Goal: Information Seeking & Learning: Learn about a topic

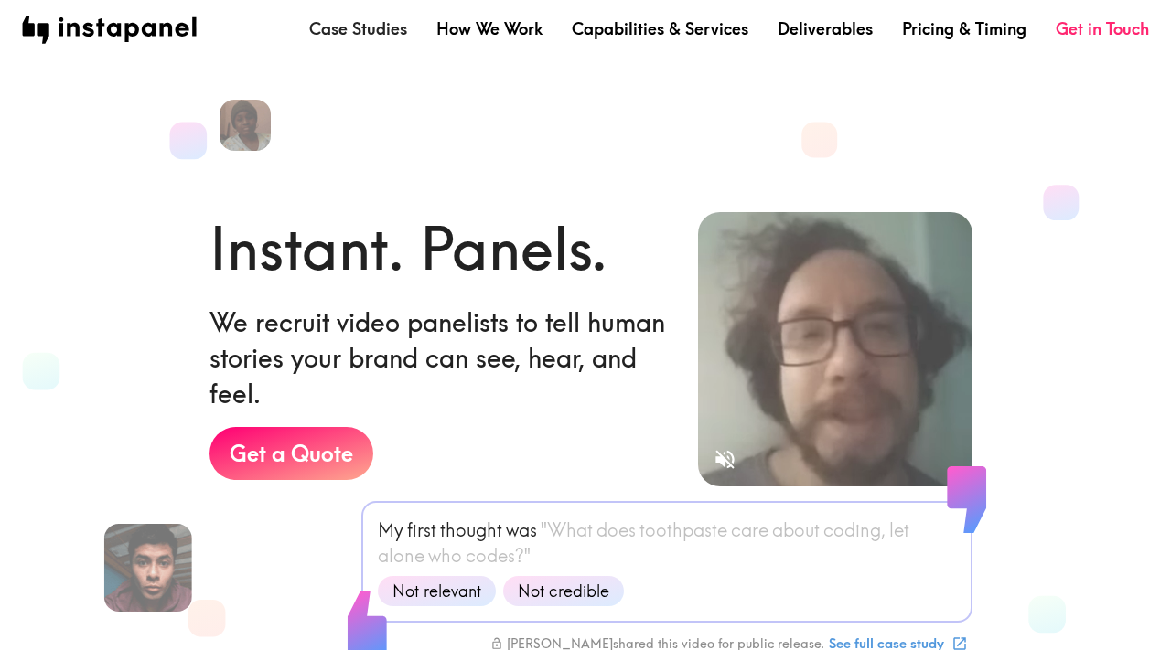
click at [356, 34] on link "Case Studies" at bounding box center [358, 28] width 98 height 23
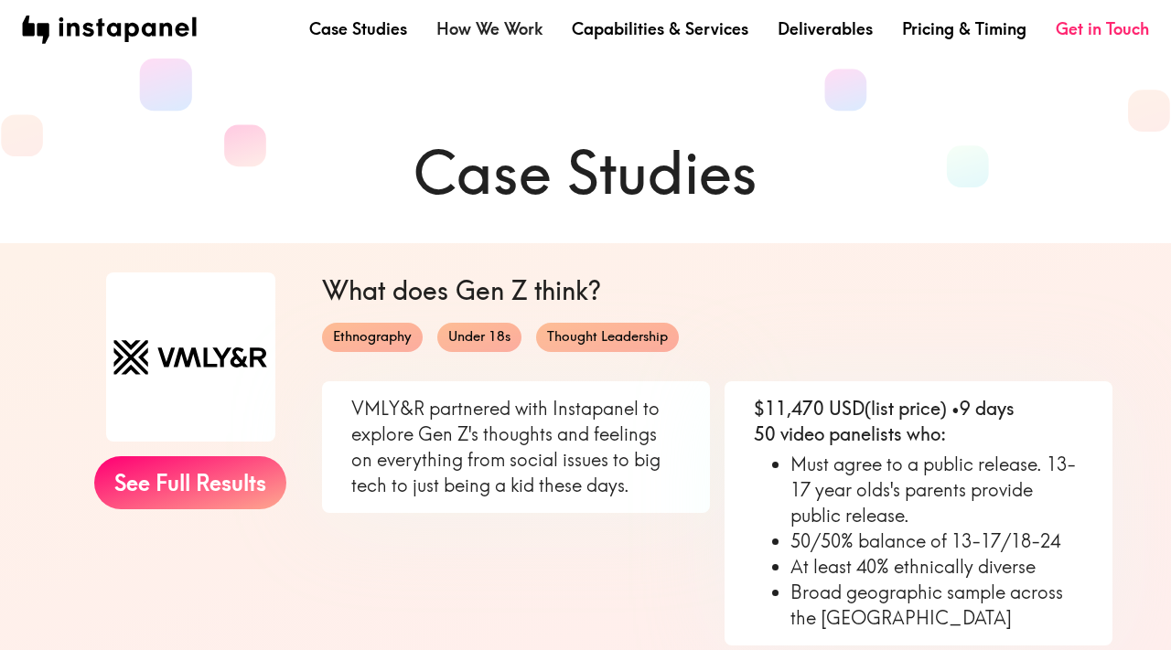
click at [500, 27] on link "How We Work" at bounding box center [489, 28] width 106 height 23
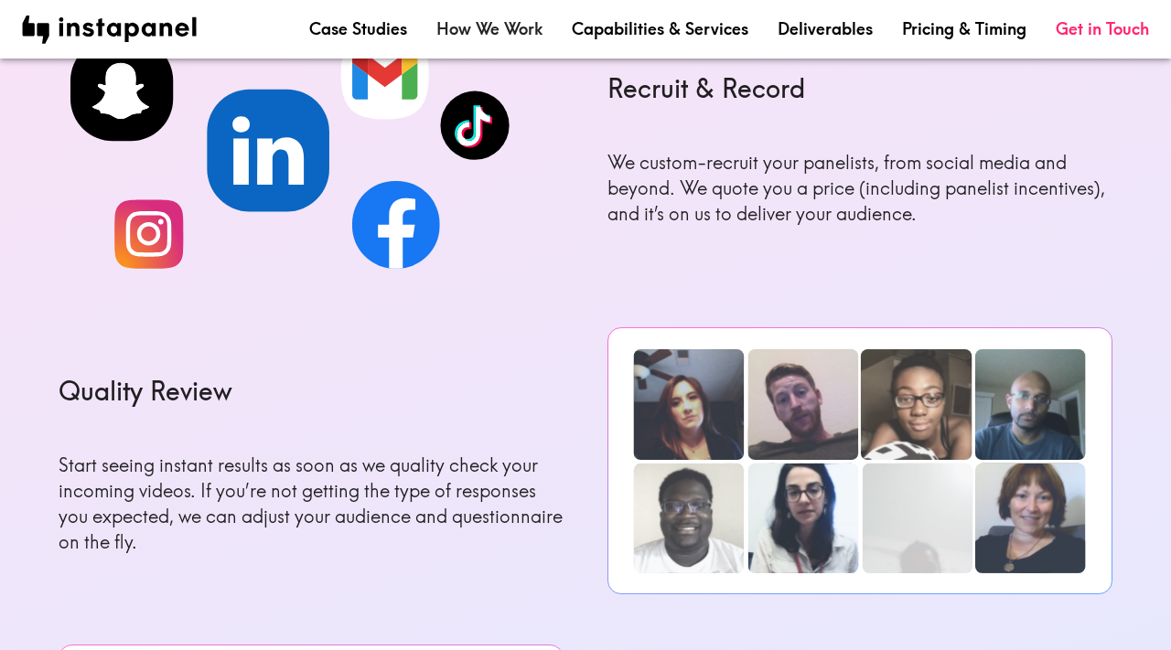
scroll to position [1174, 0]
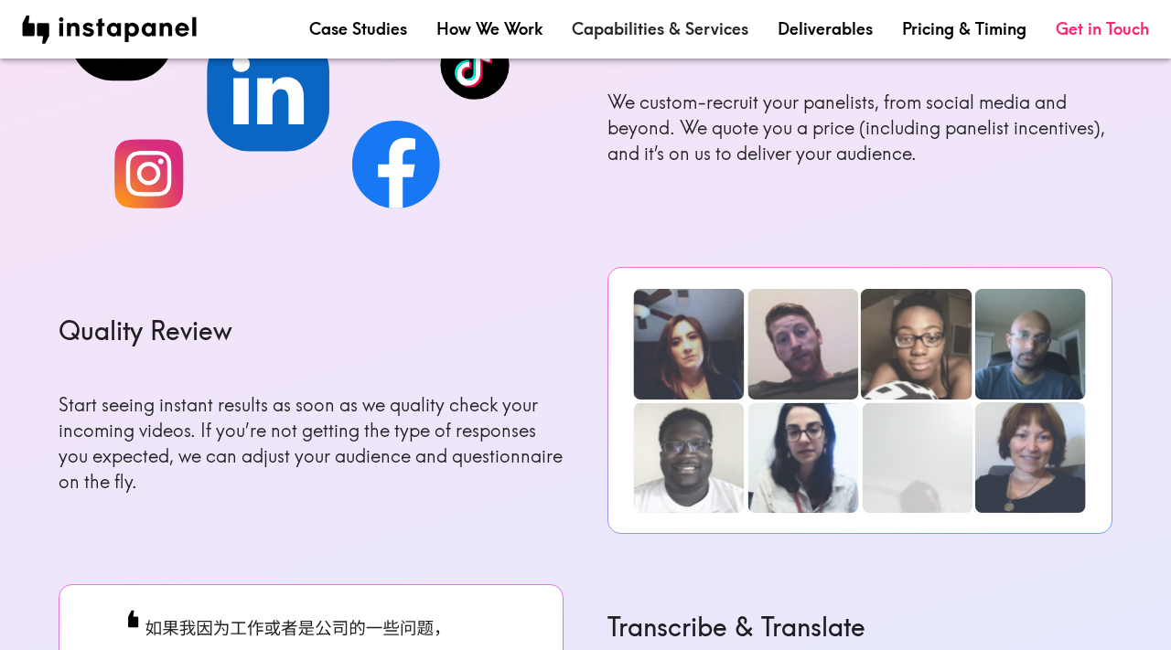
click at [641, 30] on link "Capabilities & Services" at bounding box center [660, 28] width 177 height 23
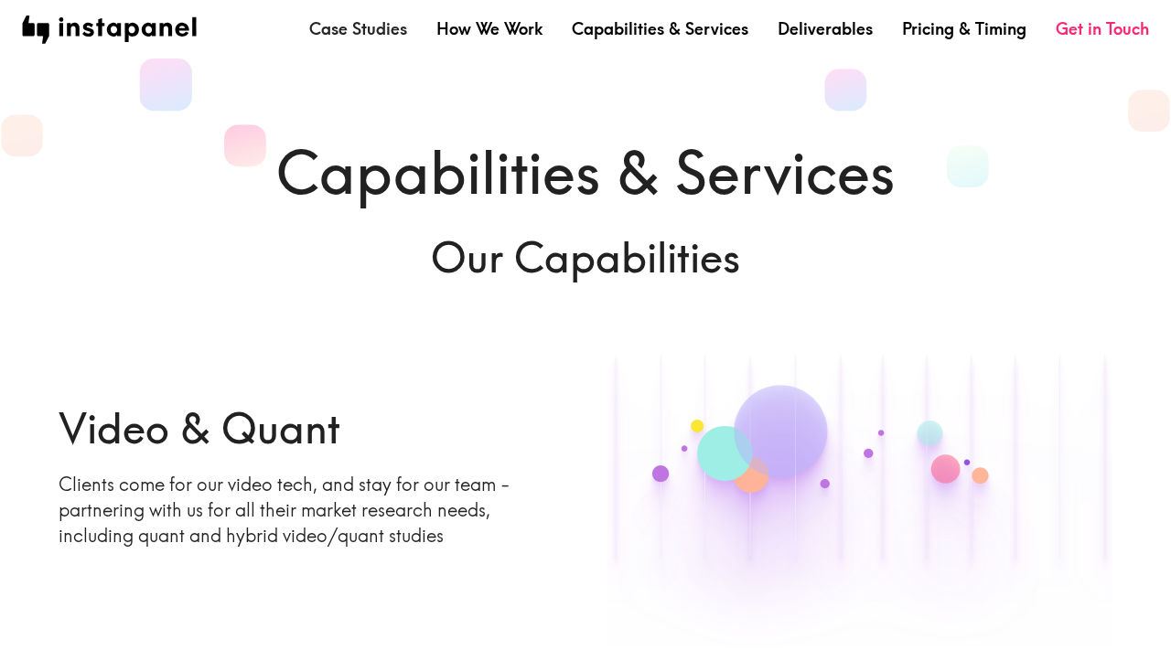
click at [398, 32] on link "Case Studies" at bounding box center [358, 28] width 98 height 23
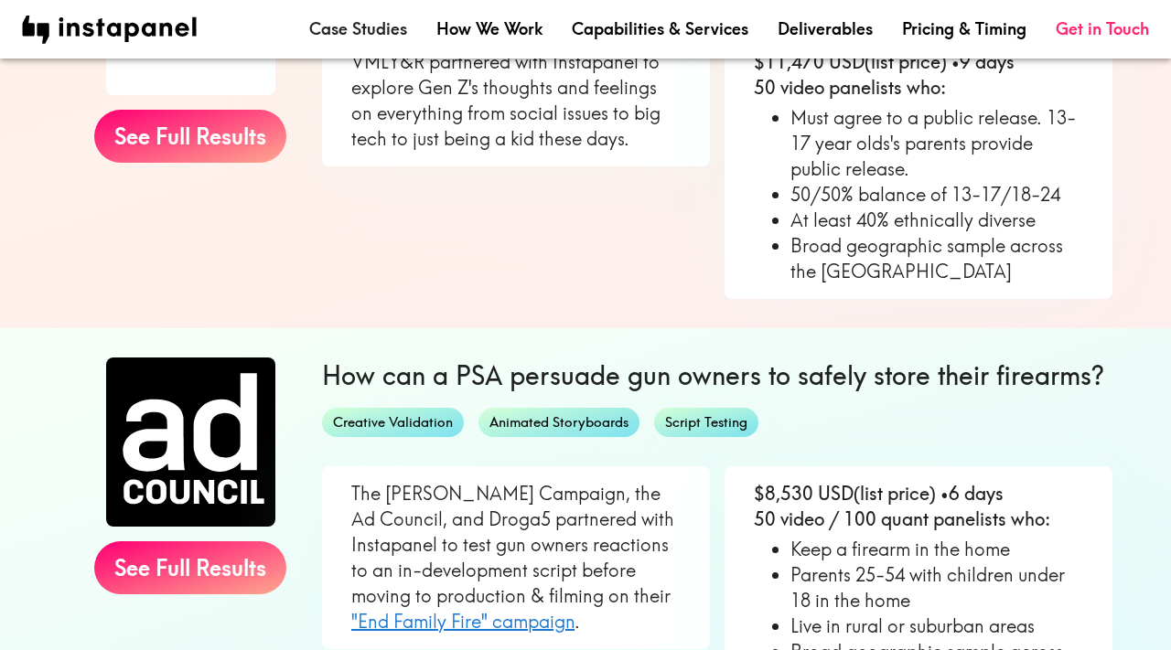
scroll to position [18, 0]
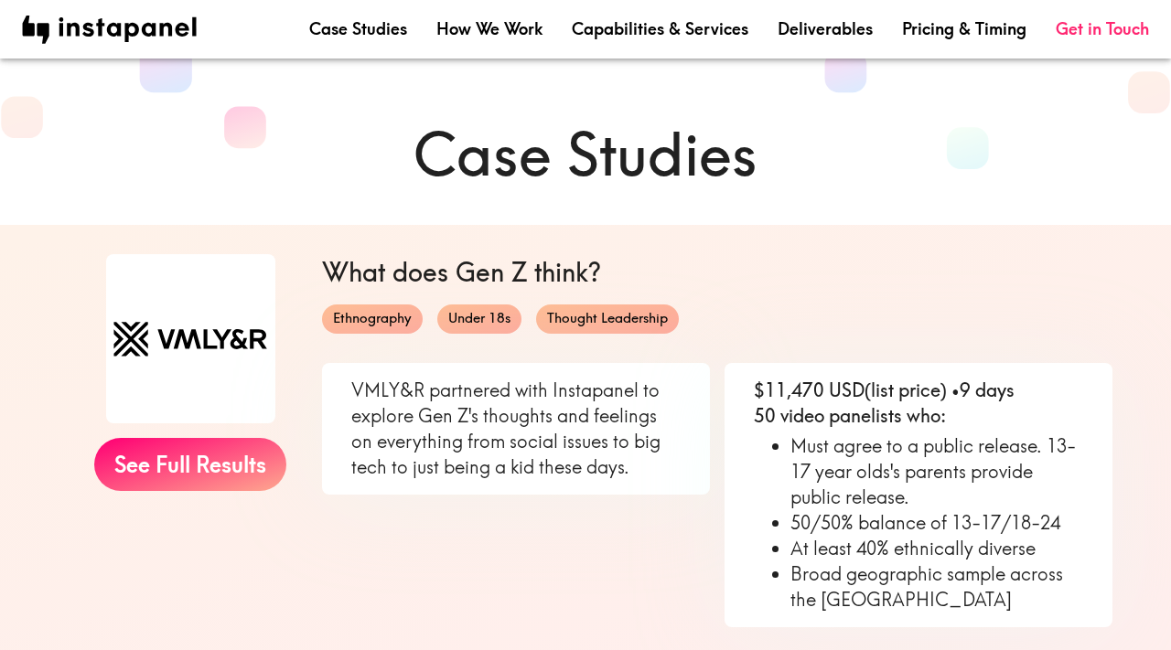
click at [176, 349] on img at bounding box center [190, 338] width 169 height 169
click at [185, 340] on img at bounding box center [190, 338] width 169 height 169
drag, startPoint x: 339, startPoint y: 388, endPoint x: 422, endPoint y: 383, distance: 82.5
click at [422, 383] on div "VMLY&R partnered with Instapanel to explore Gen Z's thoughts and feelings on ev…" at bounding box center [516, 429] width 388 height 132
copy p "VMLY&R"
